Goal: Task Accomplishment & Management: Complete application form

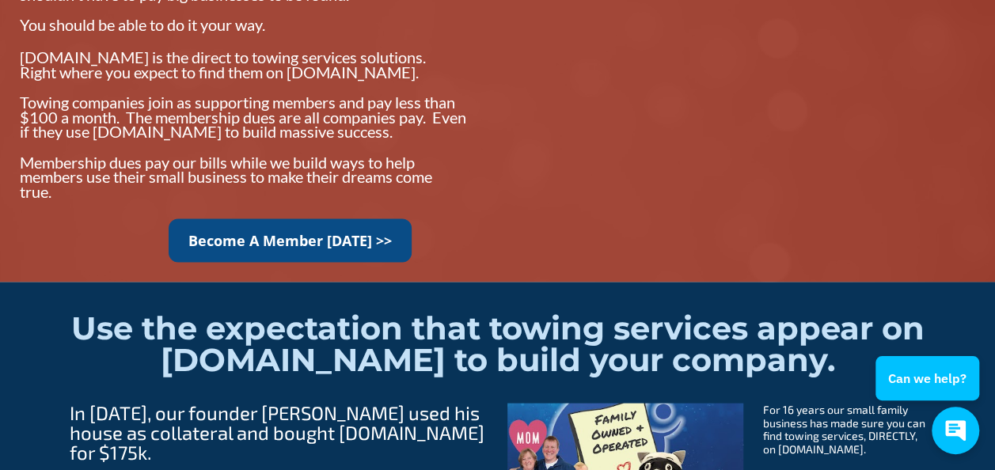
scroll to position [1425, 0]
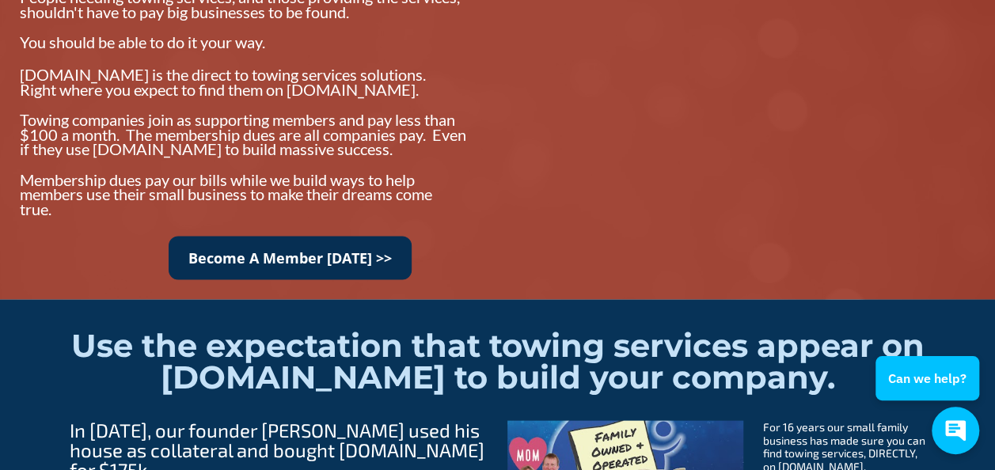
click at [279, 262] on link "Become A Member Today >>" at bounding box center [290, 258] width 243 height 44
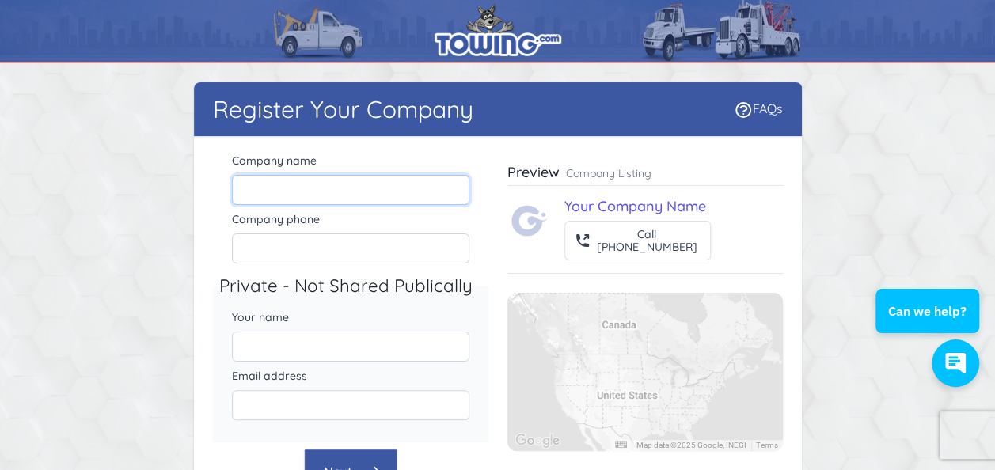
click at [307, 185] on input "Company name" at bounding box center [351, 190] width 238 height 30
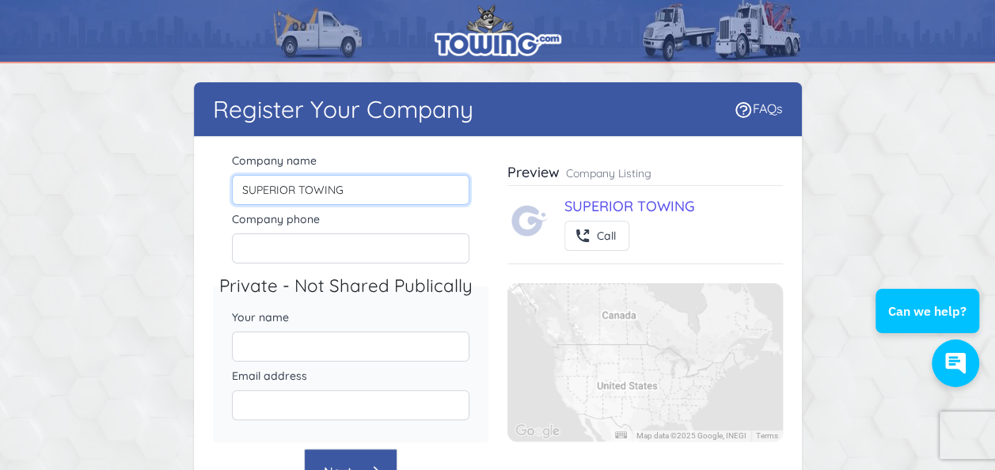
type input "SUPERIOR TOWING"
click at [208, 239] on div "Company name SUPERIOR TOWING Company phone Private - Not Shared Publically Your…" at bounding box center [498, 332] width 608 height 390
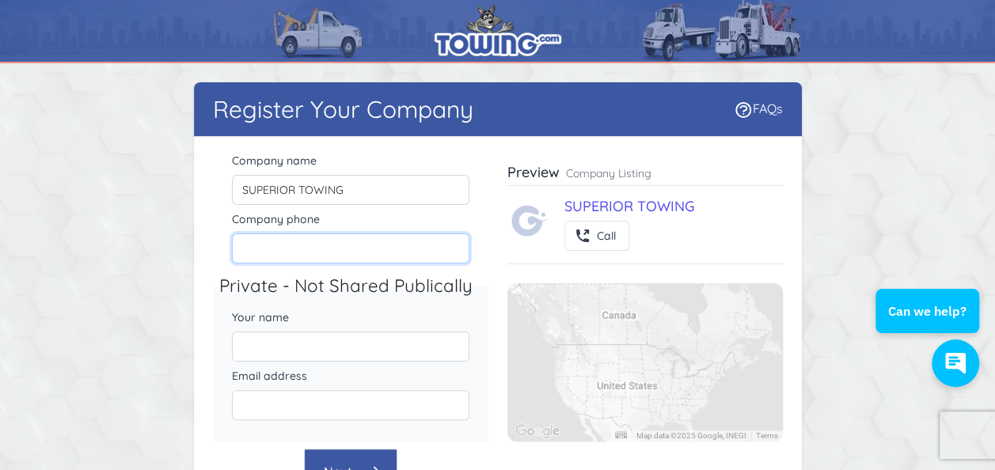
click at [261, 249] on input "Company phone" at bounding box center [351, 249] width 238 height 30
type input "8776135040"
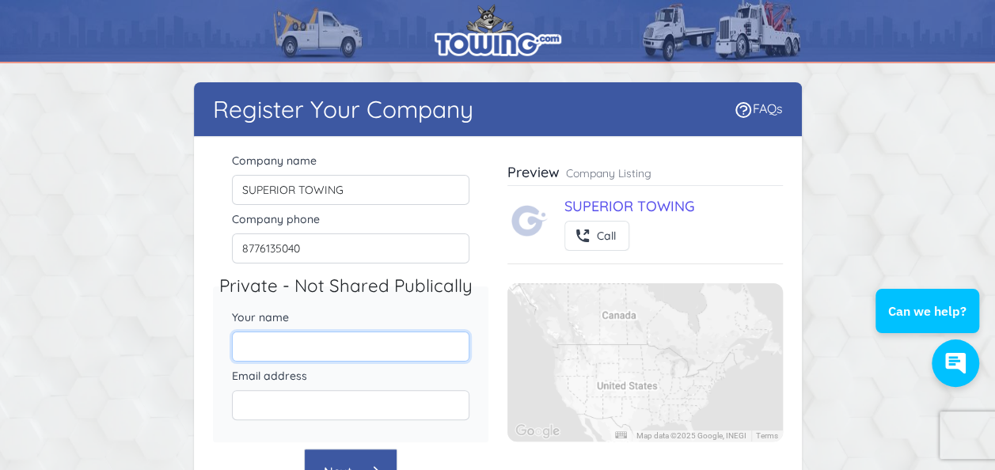
type input "[PERSON_NAME]"
type input "[EMAIL_ADDRESS][DOMAIN_NAME]"
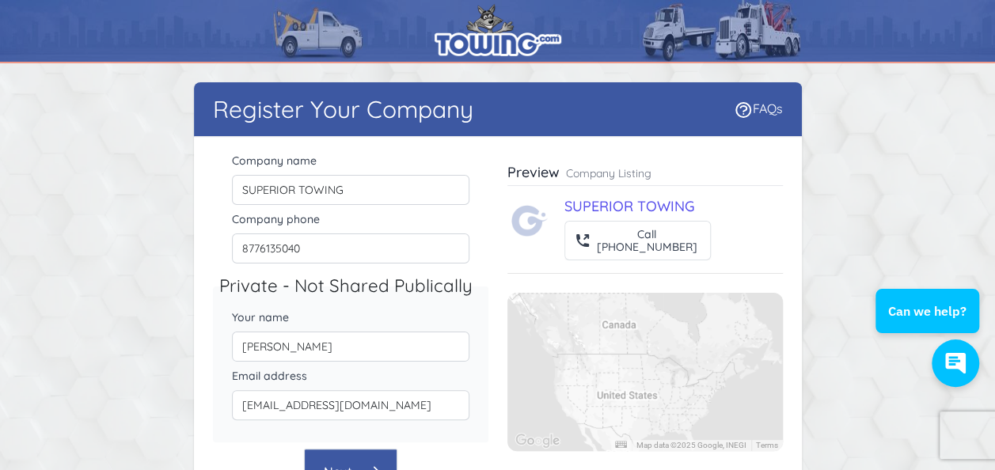
click at [215, 329] on div "Your name [PERSON_NAME]" at bounding box center [351, 335] width 276 height 59
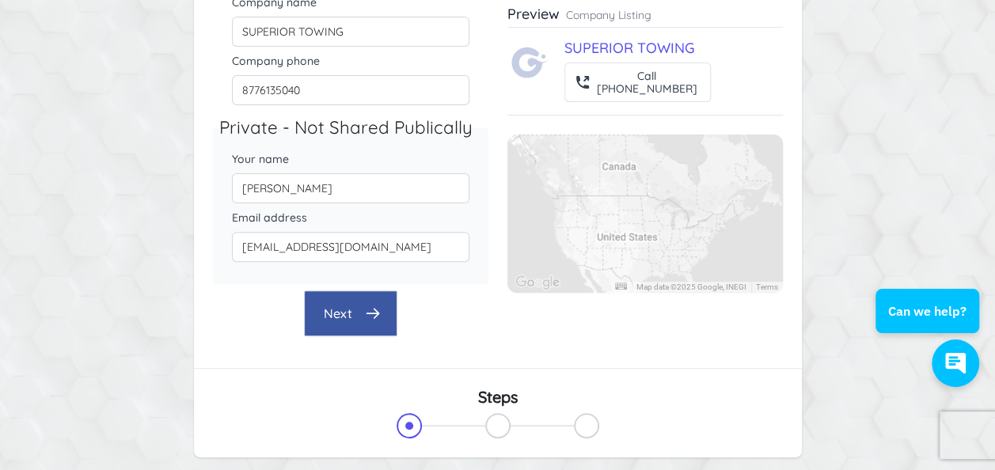
scroll to position [79, 0]
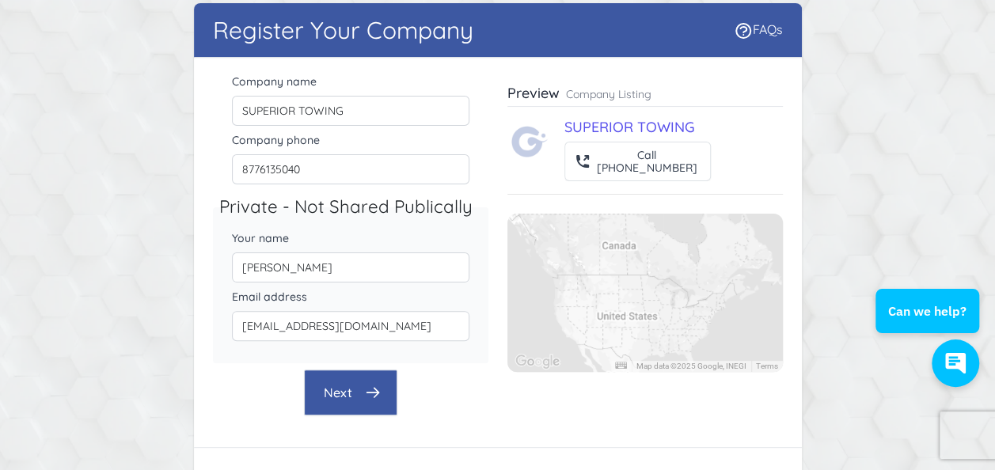
click at [337, 380] on button "Next" at bounding box center [350, 393] width 93 height 46
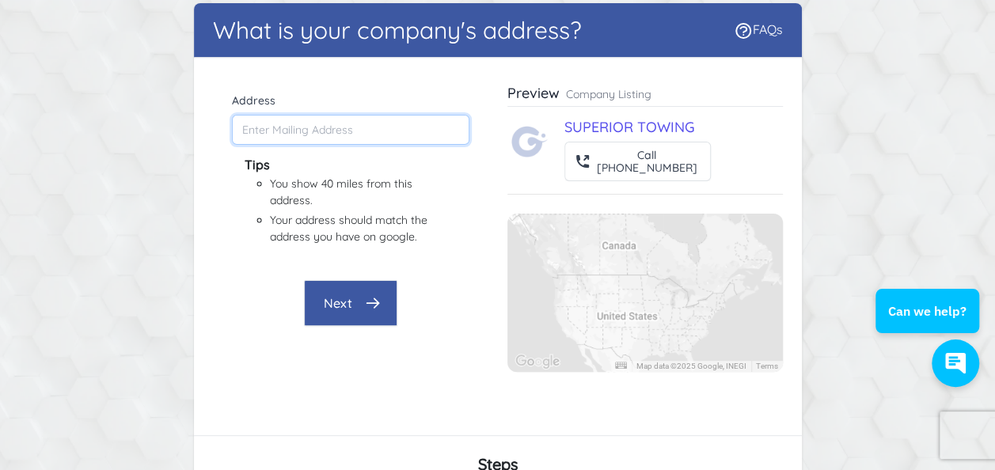
click at [299, 130] on input "Address" at bounding box center [351, 130] width 238 height 30
click at [296, 125] on input "Address" at bounding box center [351, 130] width 238 height 30
paste input "W241S4130 [STREET_ADDRESS]"
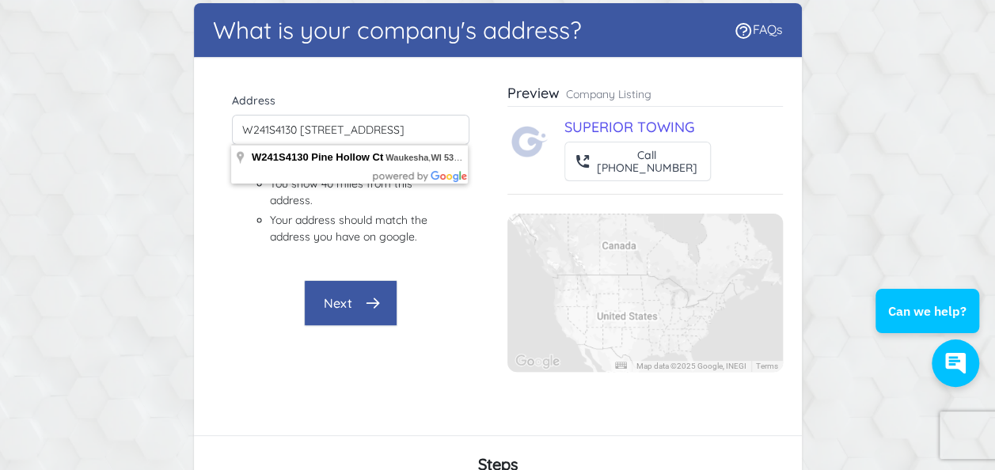
type input "W241S4130 [STREET_ADDRESS]"
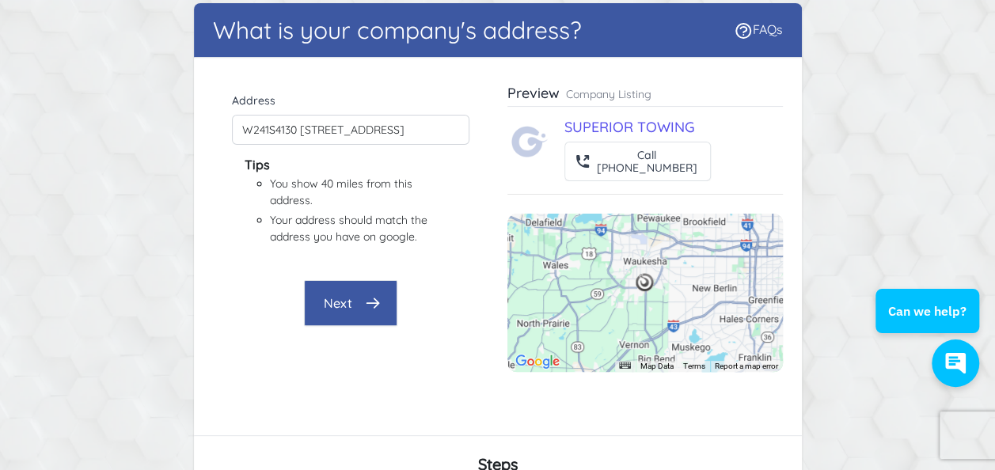
click at [352, 293] on button "Next" at bounding box center [350, 303] width 93 height 46
